Goal: Book appointment/travel/reservation

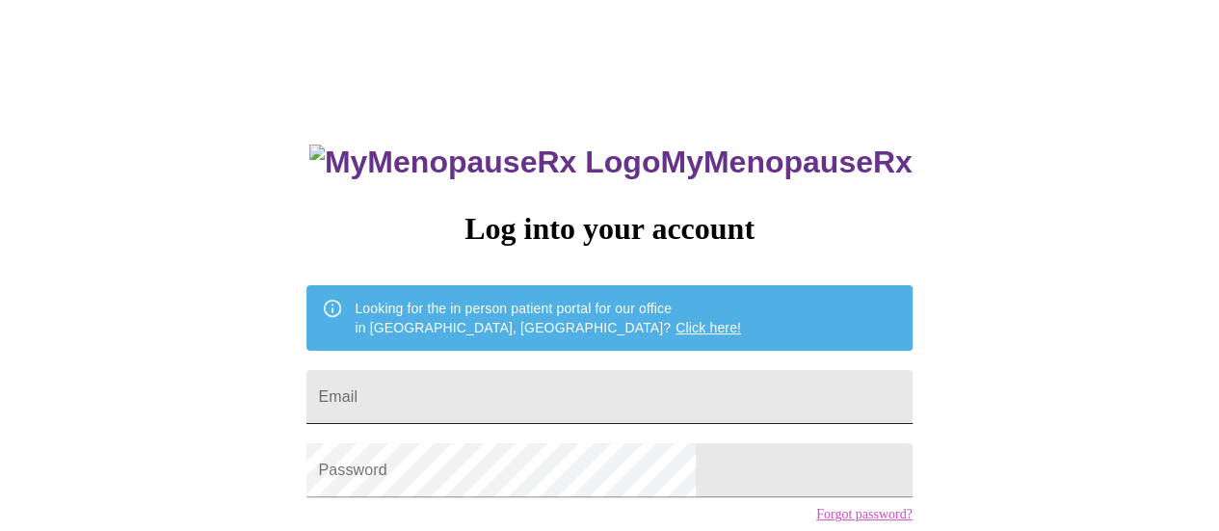
click at [518, 377] on input "Email" at bounding box center [608, 397] width 605 height 54
type input "[EMAIL_ADDRESS][DOMAIN_NAME]"
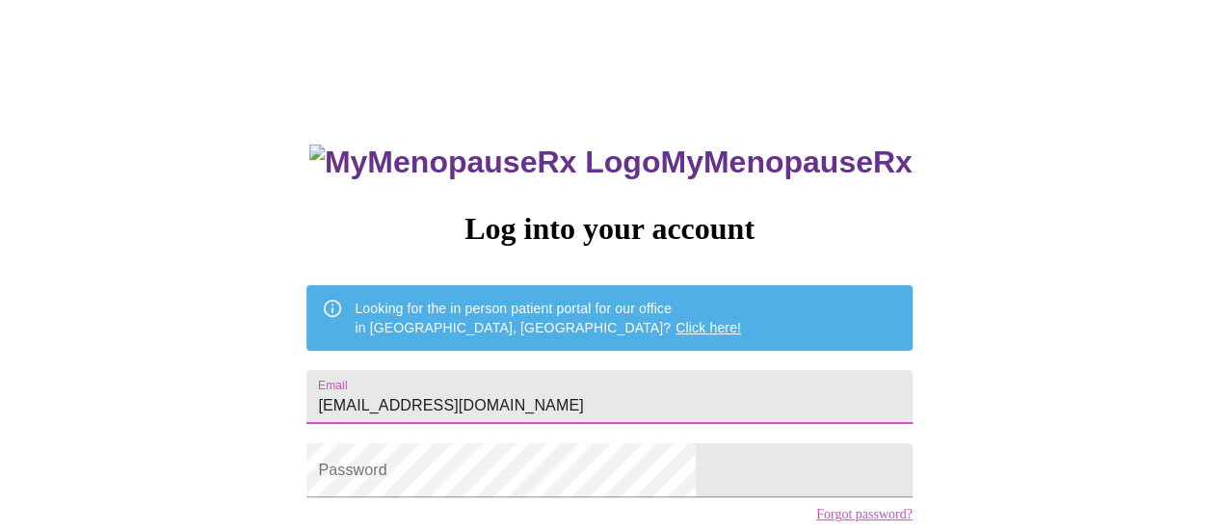
scroll to position [147, 0]
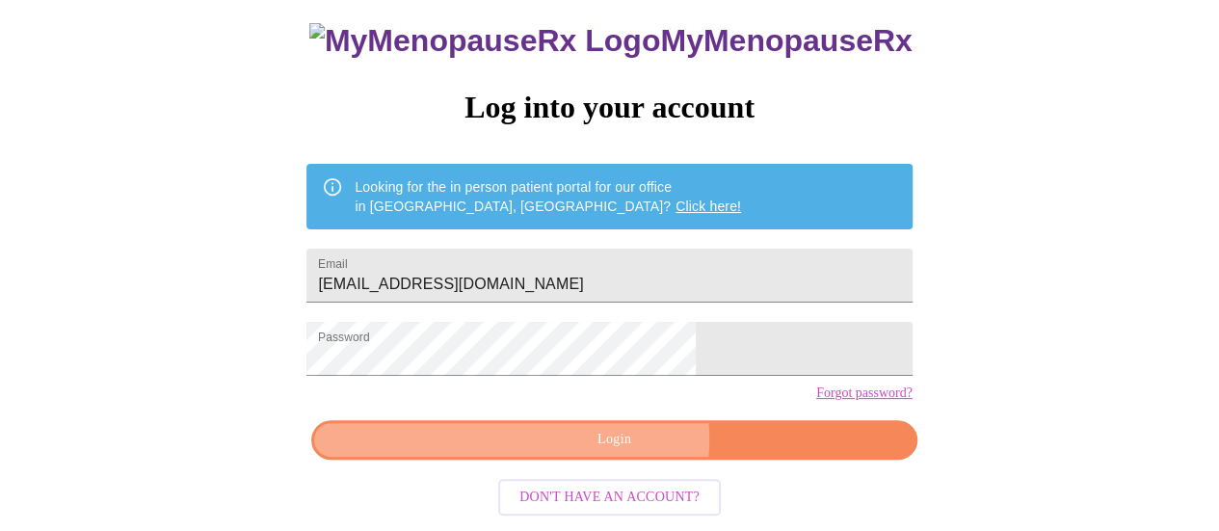
click at [619, 446] on span "Login" at bounding box center [613, 440] width 561 height 24
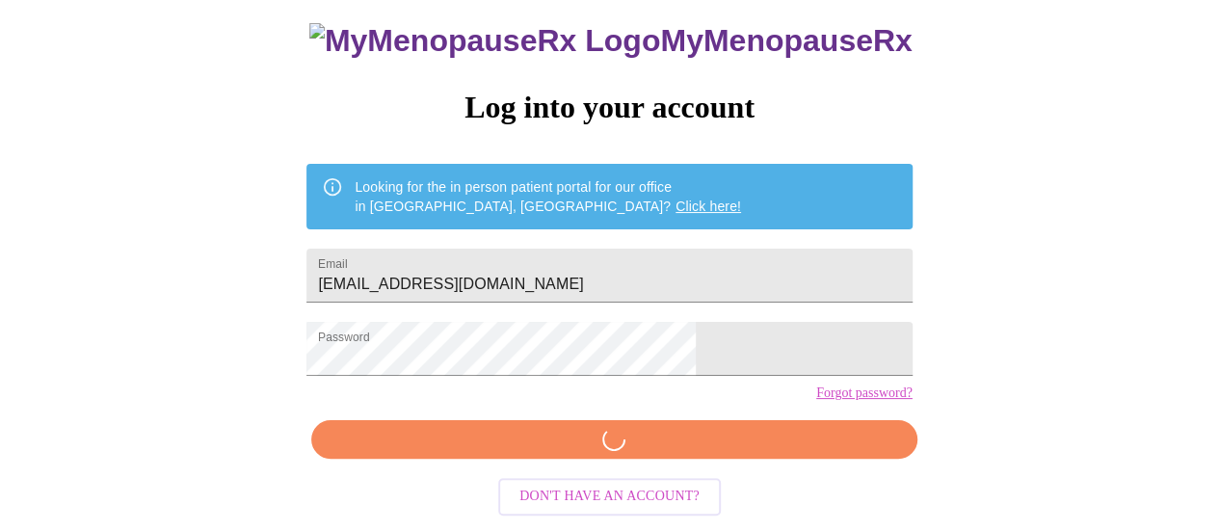
scroll to position [146, 0]
click at [619, 446] on div "MyMenopauseRx Log into your account Looking for the in person patient portal fo…" at bounding box center [609, 257] width 644 height 531
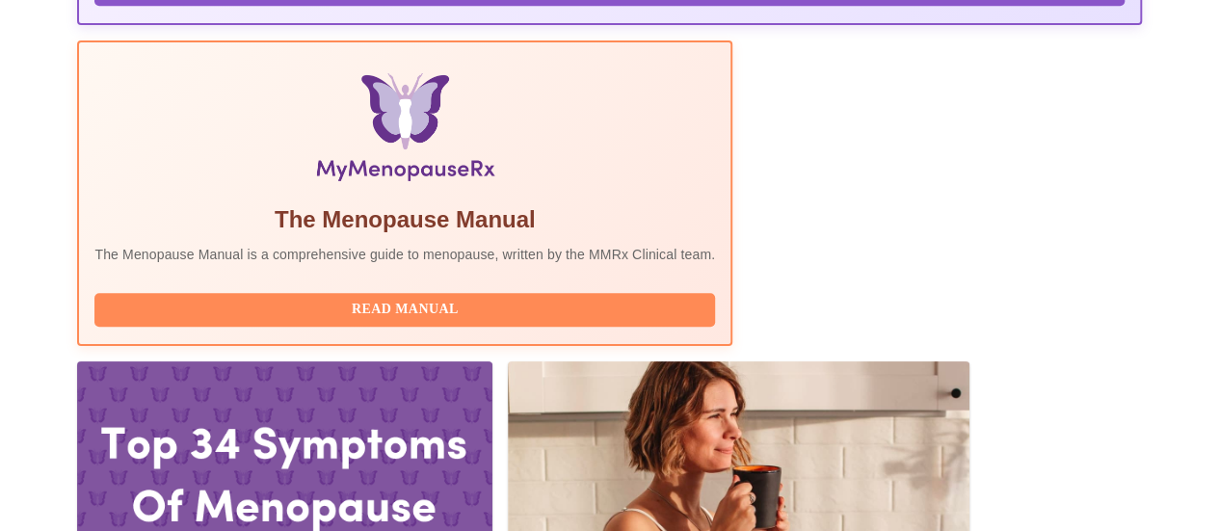
scroll to position [604, 0]
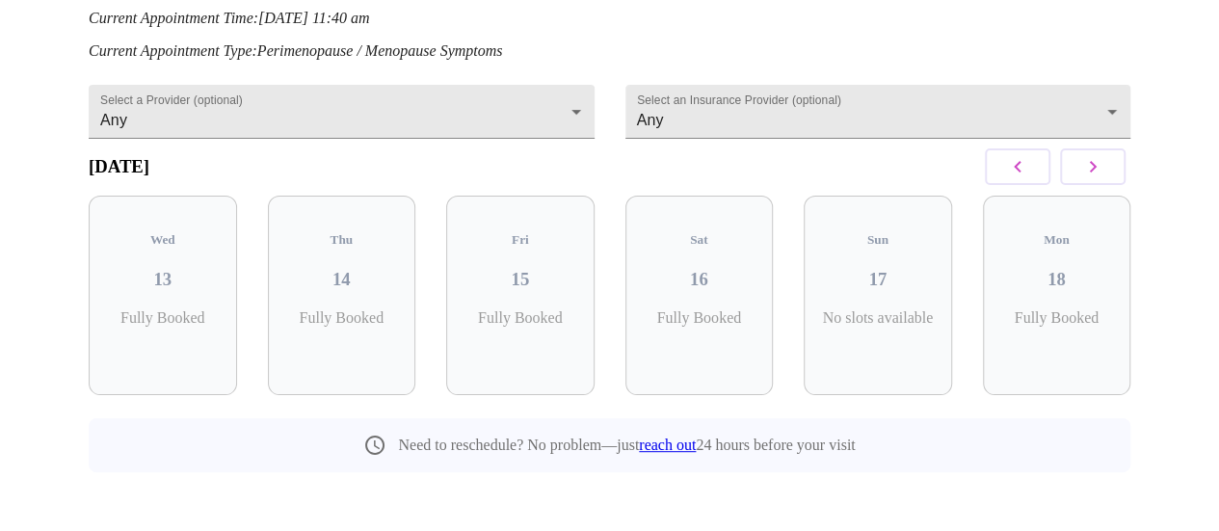
scroll to position [272, 0]
click at [1104, 169] on icon "button" at bounding box center [1092, 166] width 23 height 23
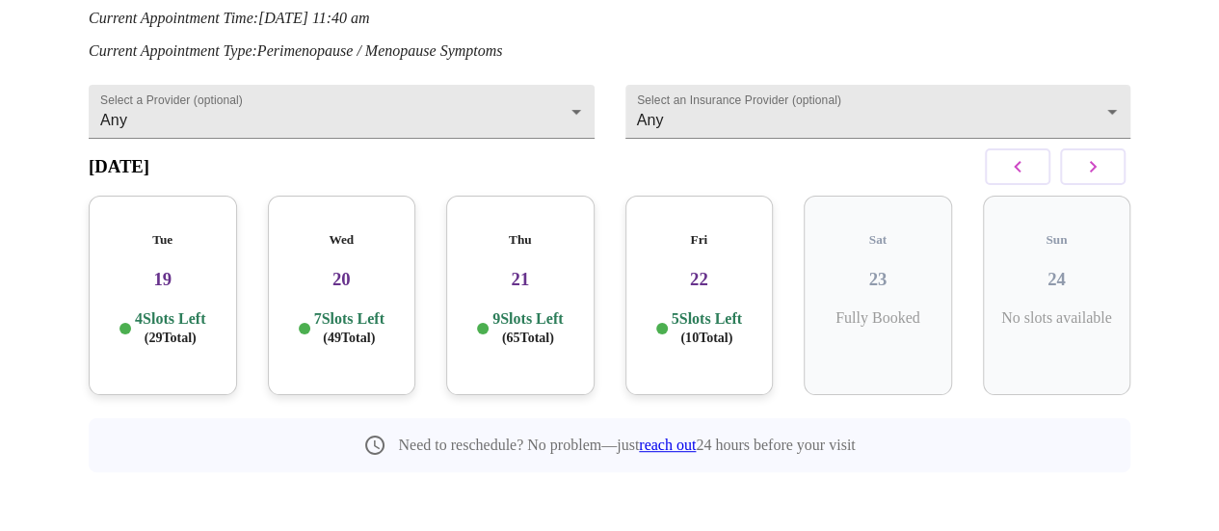
click at [351, 309] on p "7 Slots Left ( 49 Total)" at bounding box center [349, 328] width 70 height 38
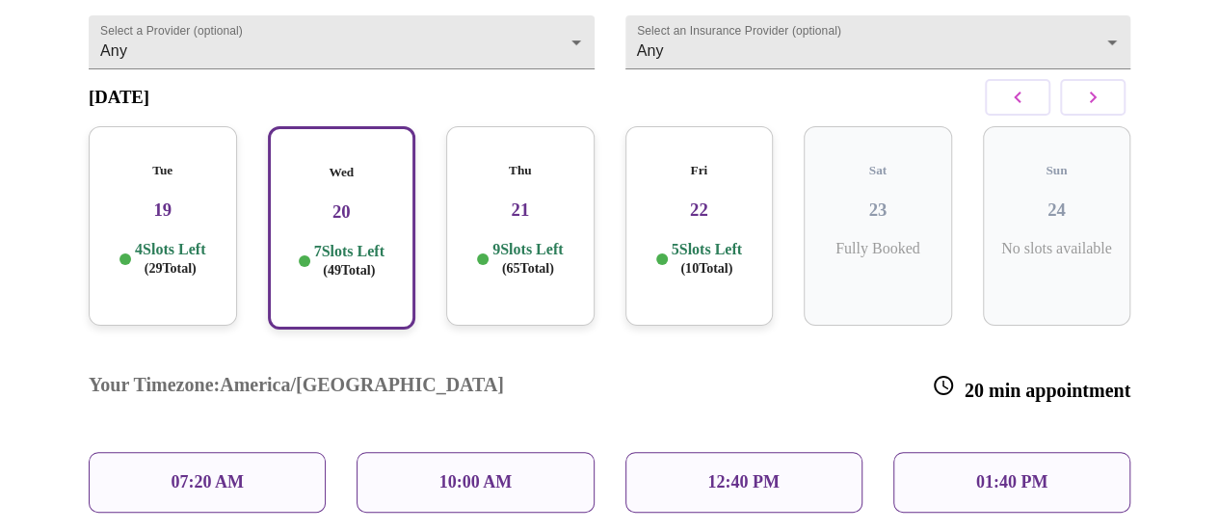
scroll to position [339, 0]
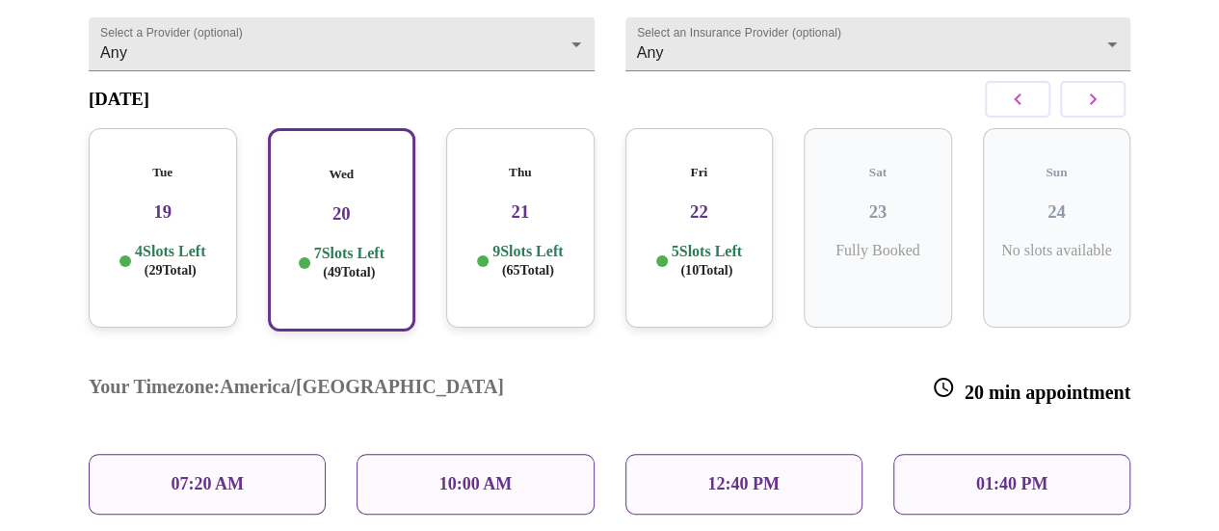
click at [521, 201] on h3 "21" at bounding box center [521, 211] width 118 height 21
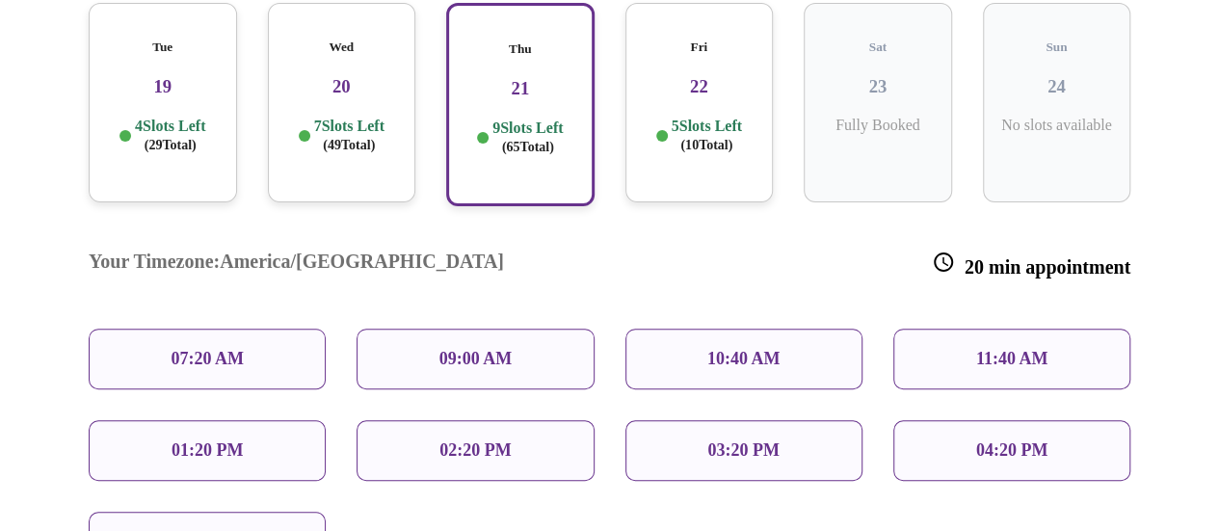
scroll to position [466, 0]
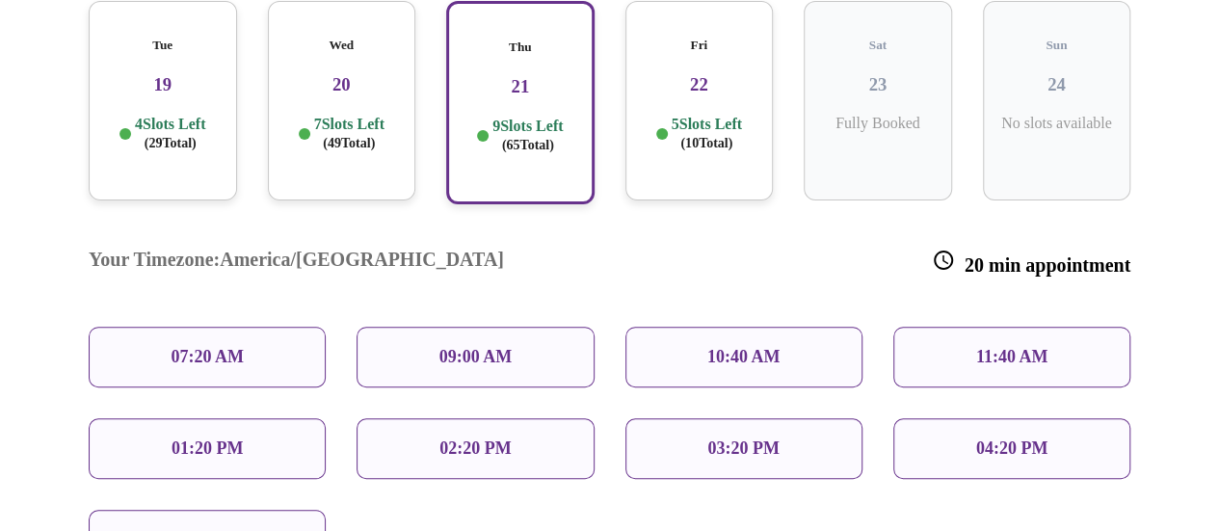
click at [314, 47] on div "Wed 20 7 Slots Left ( 49 Total)" at bounding box center [342, 100] width 148 height 199
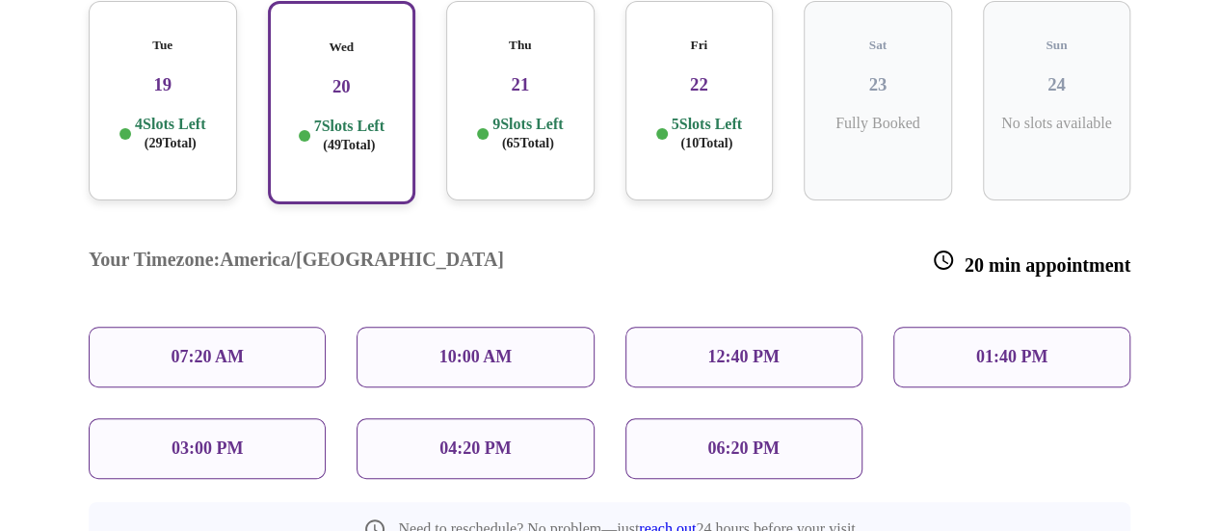
click at [522, 90] on div "Thu 21 9 Slots Left ( 65 Total)" at bounding box center [520, 100] width 148 height 199
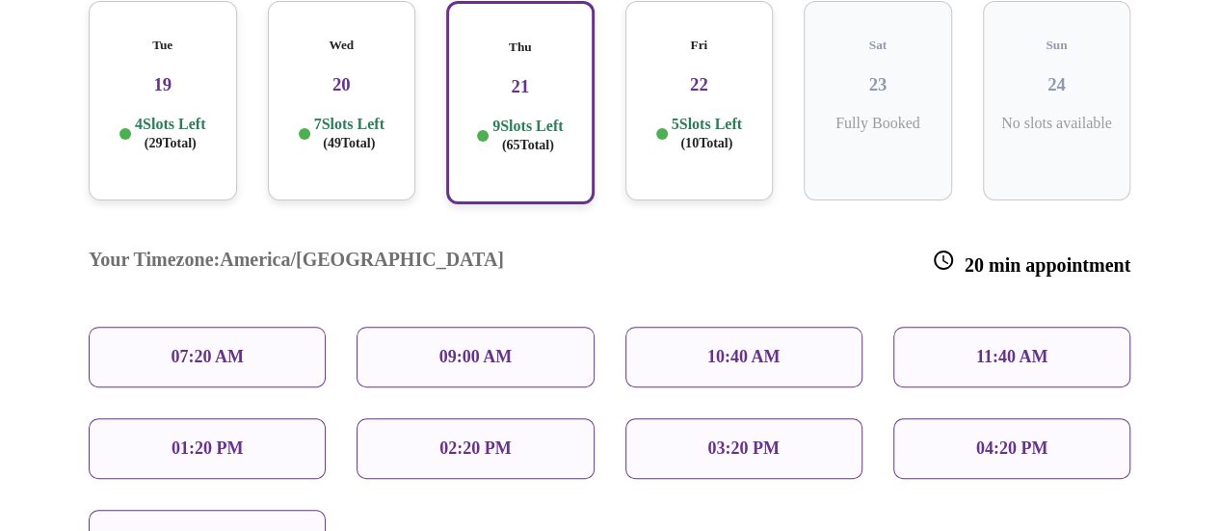
click at [335, 78] on h3 "20" at bounding box center [342, 84] width 118 height 21
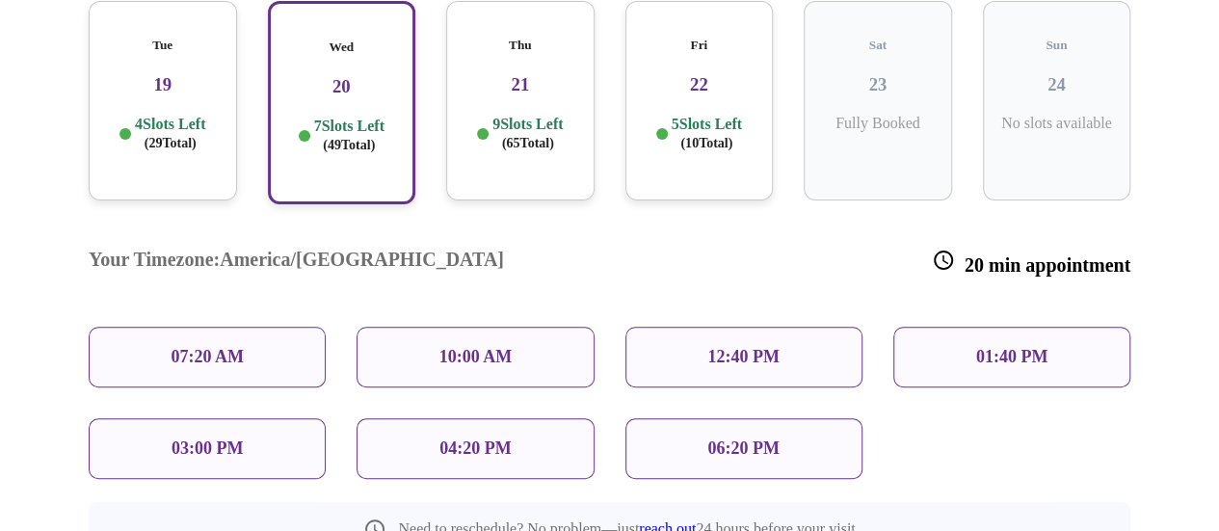
click at [475, 438] on p "04:20 PM" at bounding box center [474, 448] width 71 height 20
click at [474, 438] on p "04:20 PM" at bounding box center [474, 448] width 71 height 20
click at [465, 438] on p "04:20 PM" at bounding box center [474, 448] width 71 height 20
click at [561, 418] on div "04:20 PM" at bounding box center [475, 448] width 237 height 61
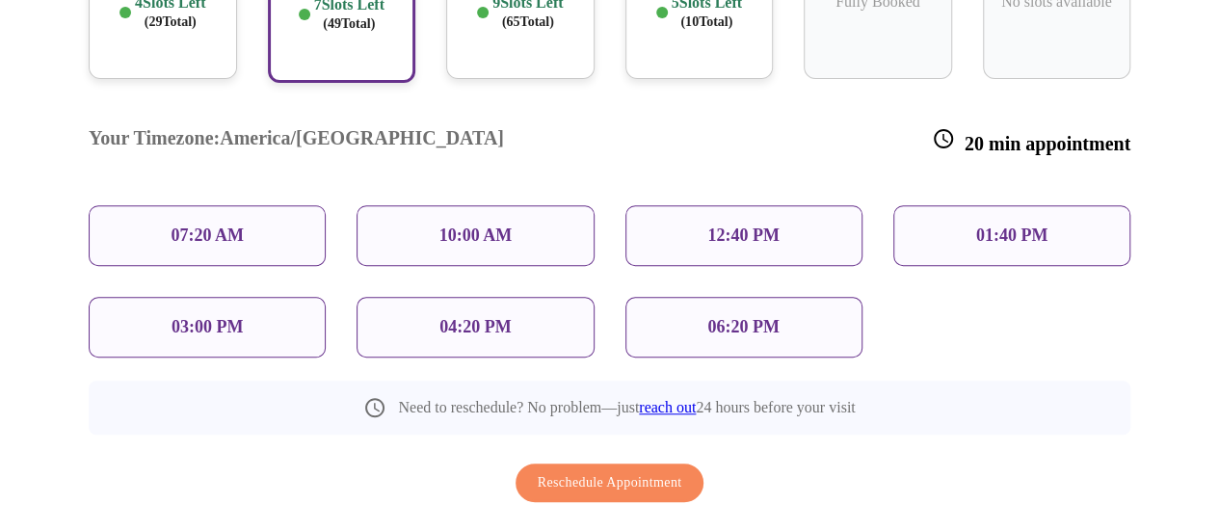
scroll to position [600, 0]
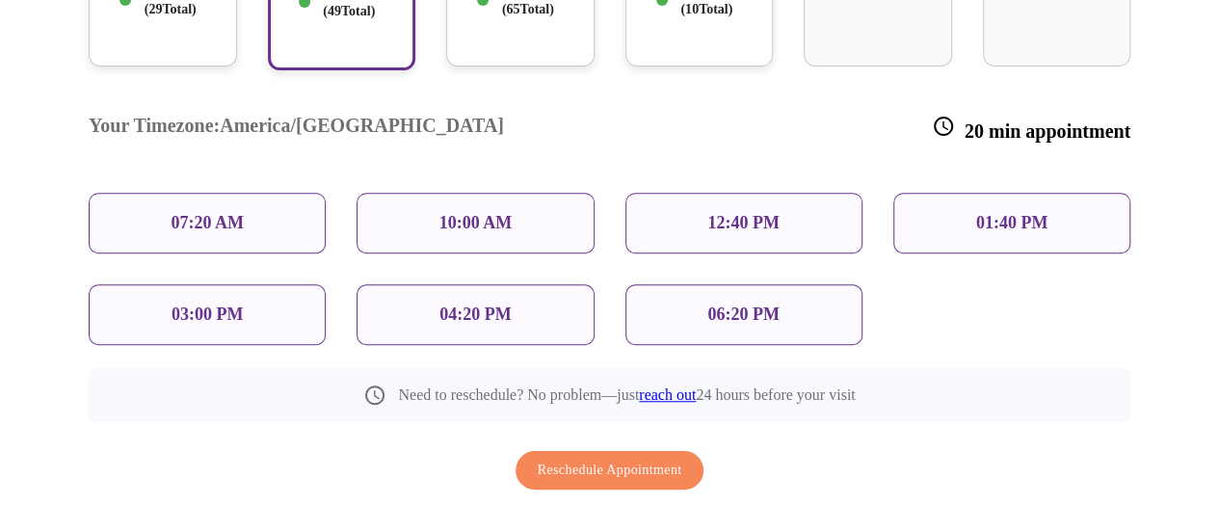
click at [539, 284] on div "04:20 PM" at bounding box center [475, 314] width 237 height 61
click at [428, 284] on div "04:20 PM" at bounding box center [475, 314] width 237 height 61
click at [470, 305] on p "04:20 PM" at bounding box center [474, 315] width 71 height 20
click at [597, 459] on span "Reschedule Appointment" at bounding box center [610, 471] width 145 height 24
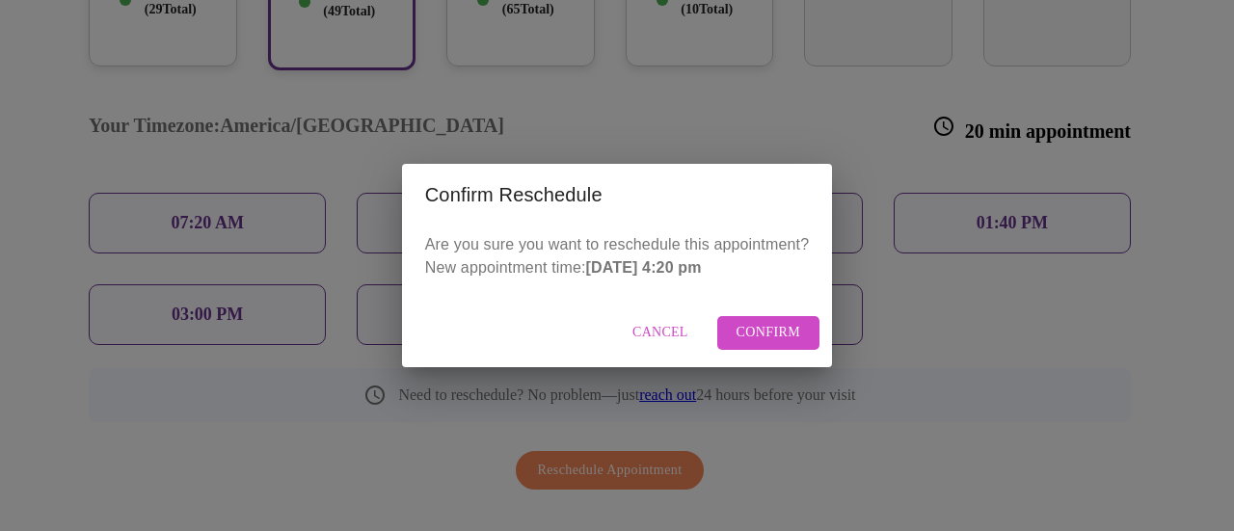
click at [773, 326] on span "Confirm" at bounding box center [768, 333] width 65 height 24
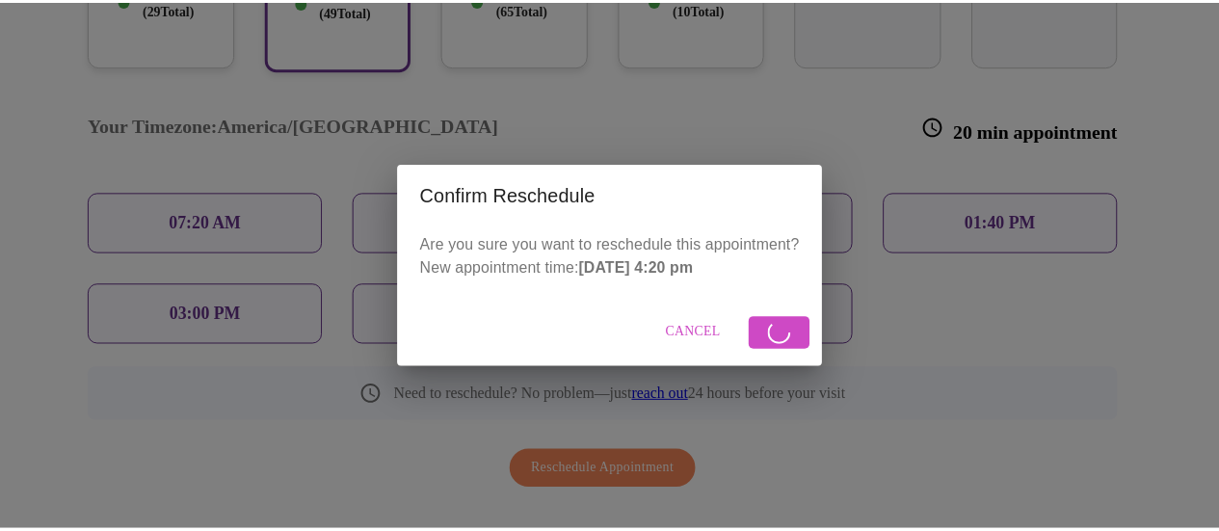
scroll to position [138, 0]
